Goal: Task Accomplishment & Management: Use online tool/utility

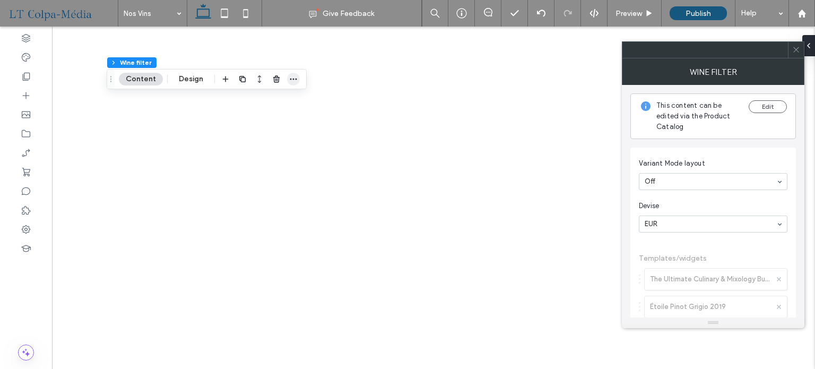
click at [289, 75] on icon "button" at bounding box center [293, 79] width 8 height 8
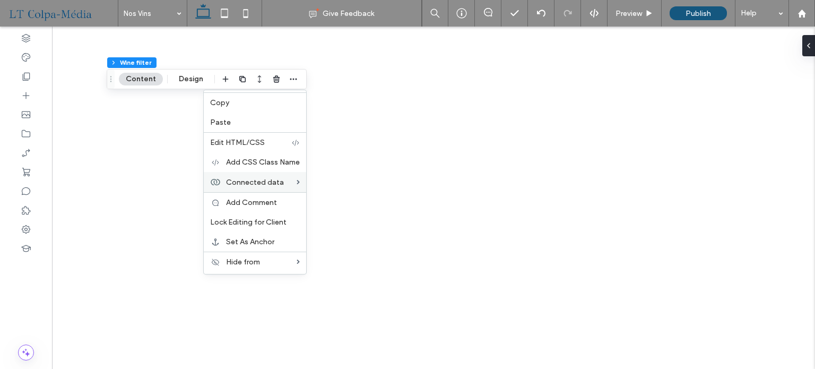
select select "******"
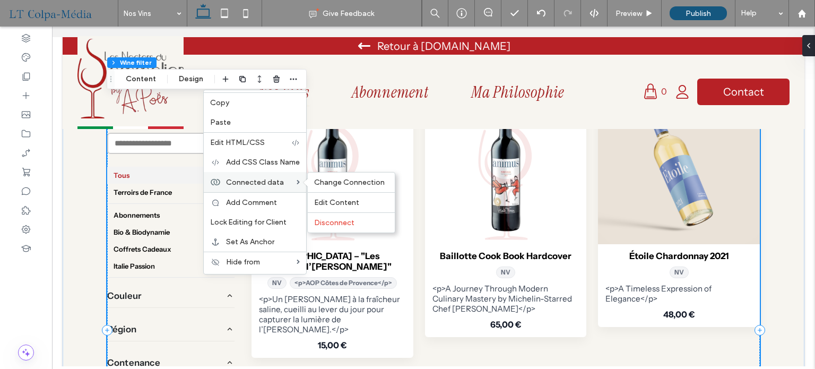
click at [271, 182] on span "Connected data" at bounding box center [255, 182] width 58 height 9
click at [371, 181] on span "Change Connection" at bounding box center [349, 182] width 71 height 9
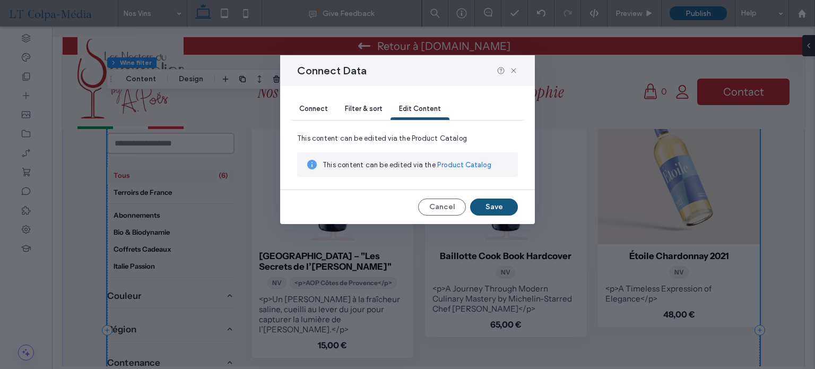
click at [367, 114] on div "Filter & sort" at bounding box center [363, 109] width 54 height 21
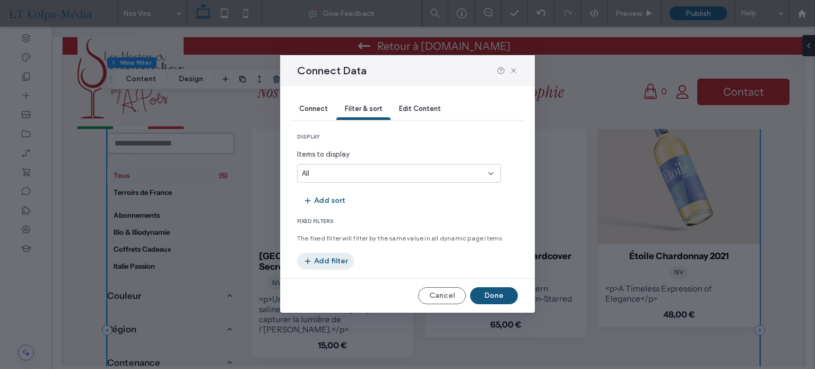
click at [334, 260] on button "Add filter" at bounding box center [325, 260] width 57 height 17
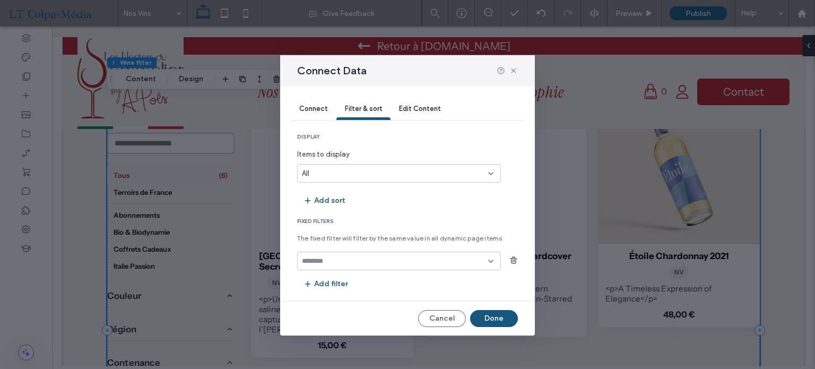
click at [359, 257] on input "fields-dropdown" at bounding box center [395, 261] width 186 height 8
type input "*"
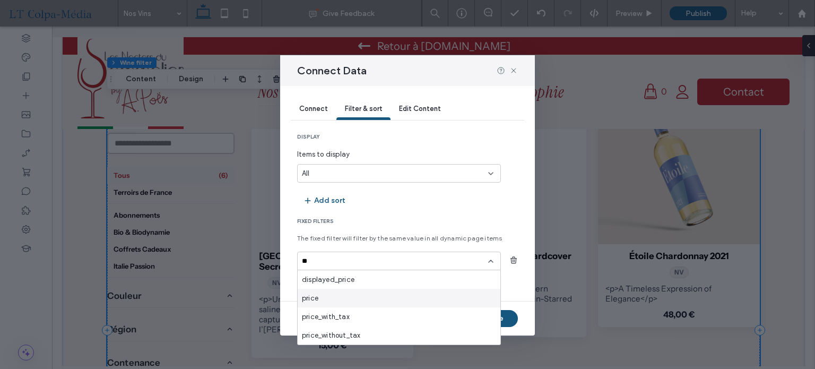
type input "*"
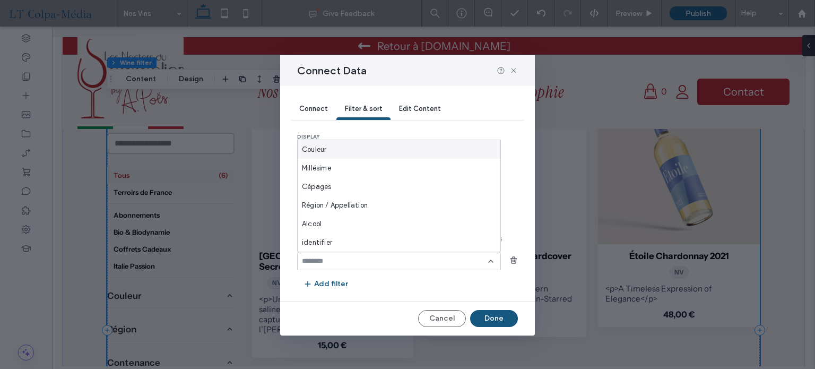
click at [432, 112] on span "Edit Content" at bounding box center [420, 108] width 42 height 8
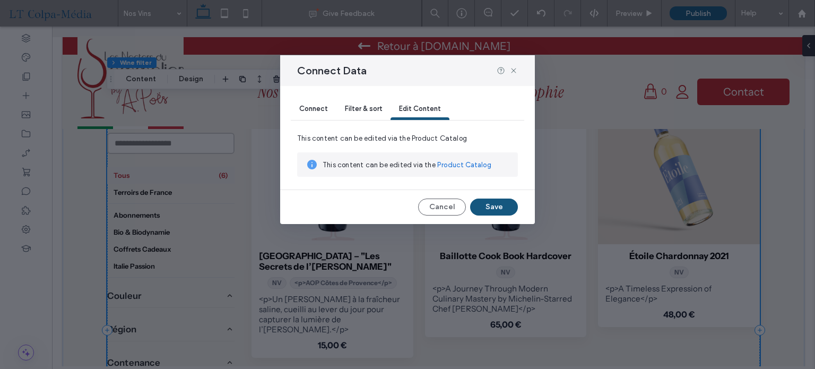
click at [308, 107] on span "Connect" at bounding box center [313, 108] width 29 height 8
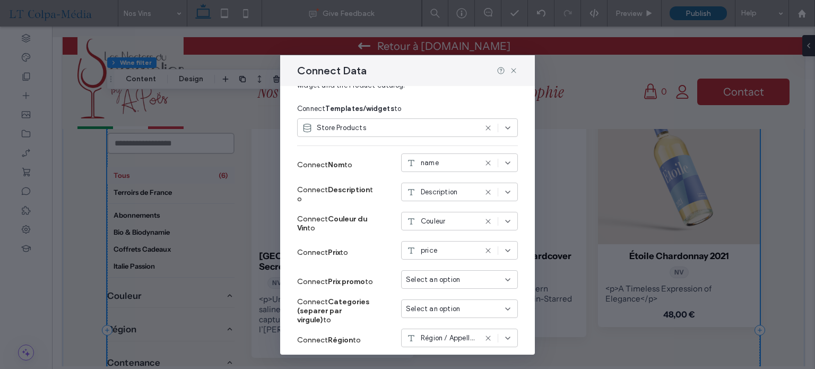
scroll to position [159, 0]
